Goal: Information Seeking & Learning: Learn about a topic

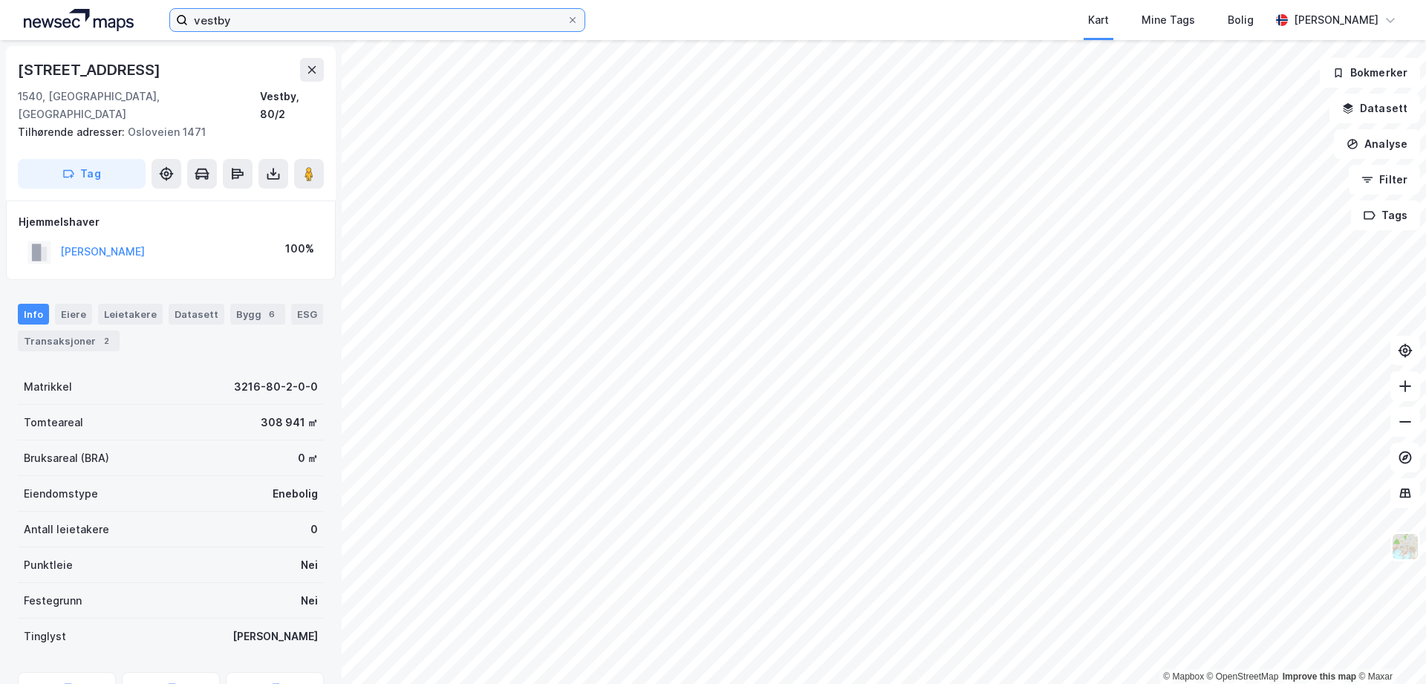
drag, startPoint x: 270, startPoint y: 27, endPoint x: 139, endPoint y: 22, distance: 130.8
click at [139, 22] on div "vestby Kart Mine Tags Bolig [PERSON_NAME]" at bounding box center [713, 20] width 1426 height 40
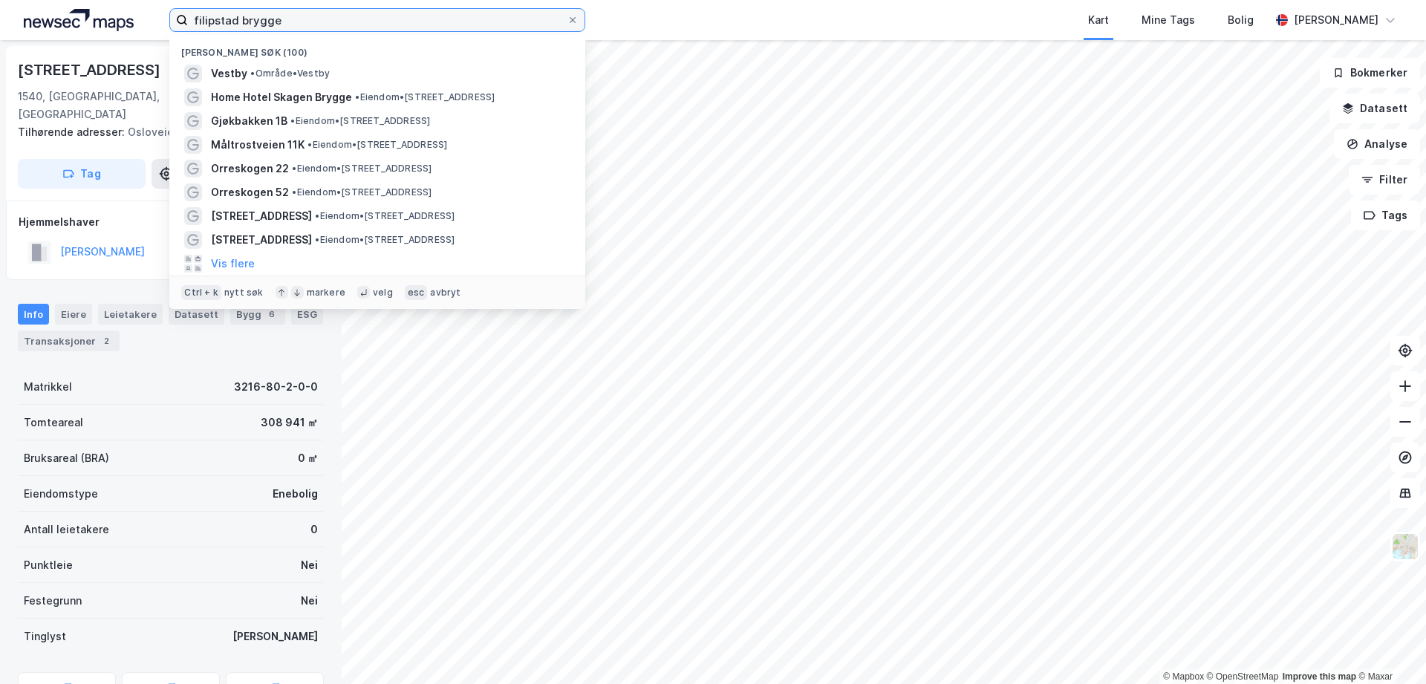
type input "filipstad brygge"
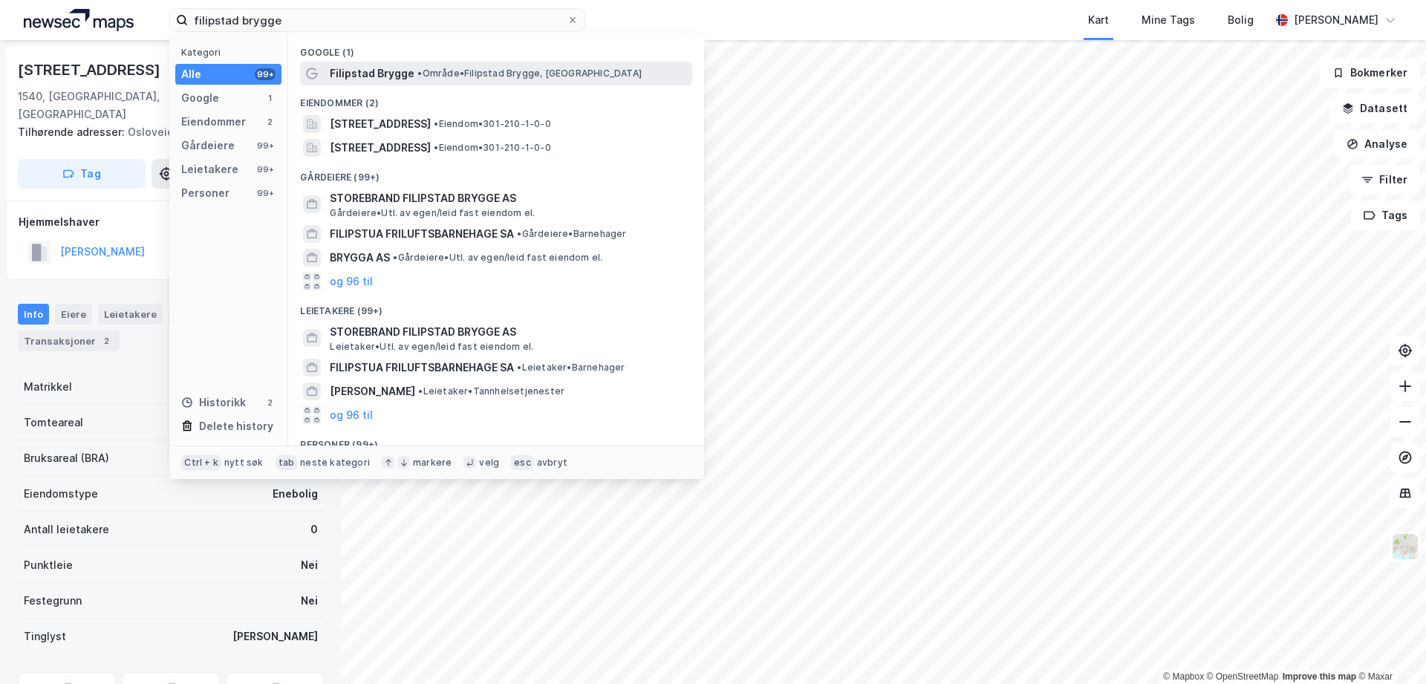
click at [363, 80] on span "Filipstad Brygge" at bounding box center [372, 74] width 85 height 18
